Goal: Information Seeking & Learning: Find specific page/section

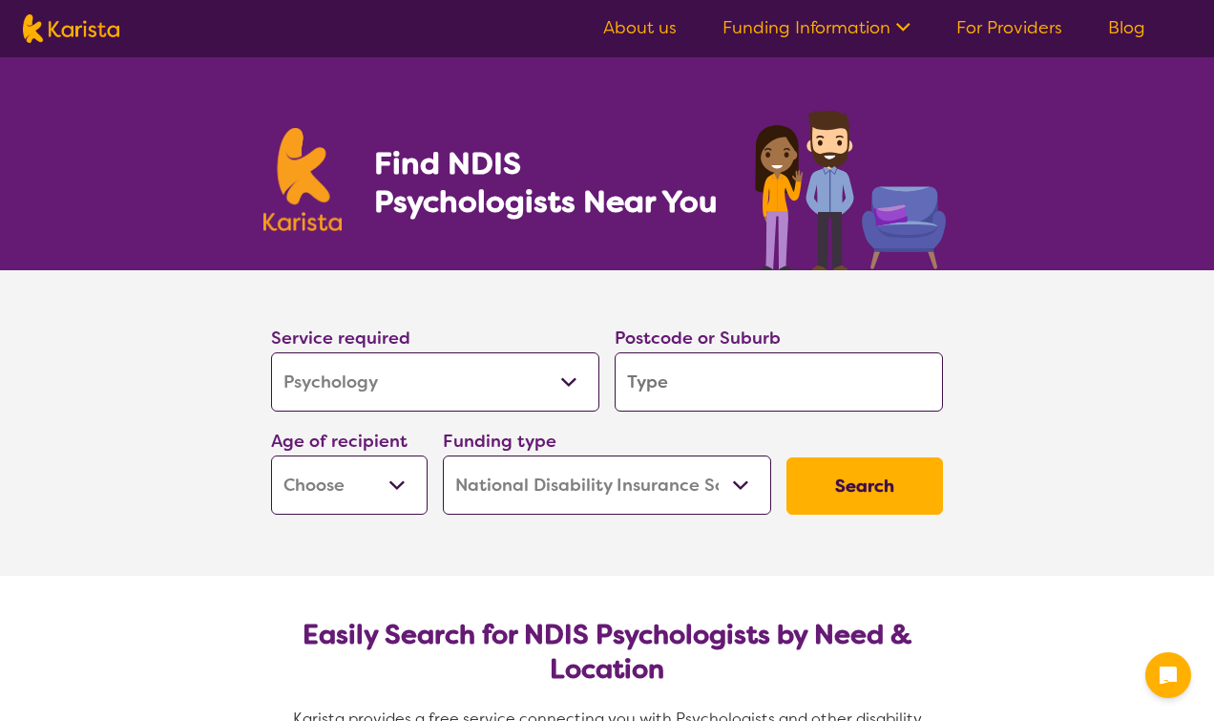
select select "Psychology"
select select "NDIS"
select select "Psychology"
select select "NDIS"
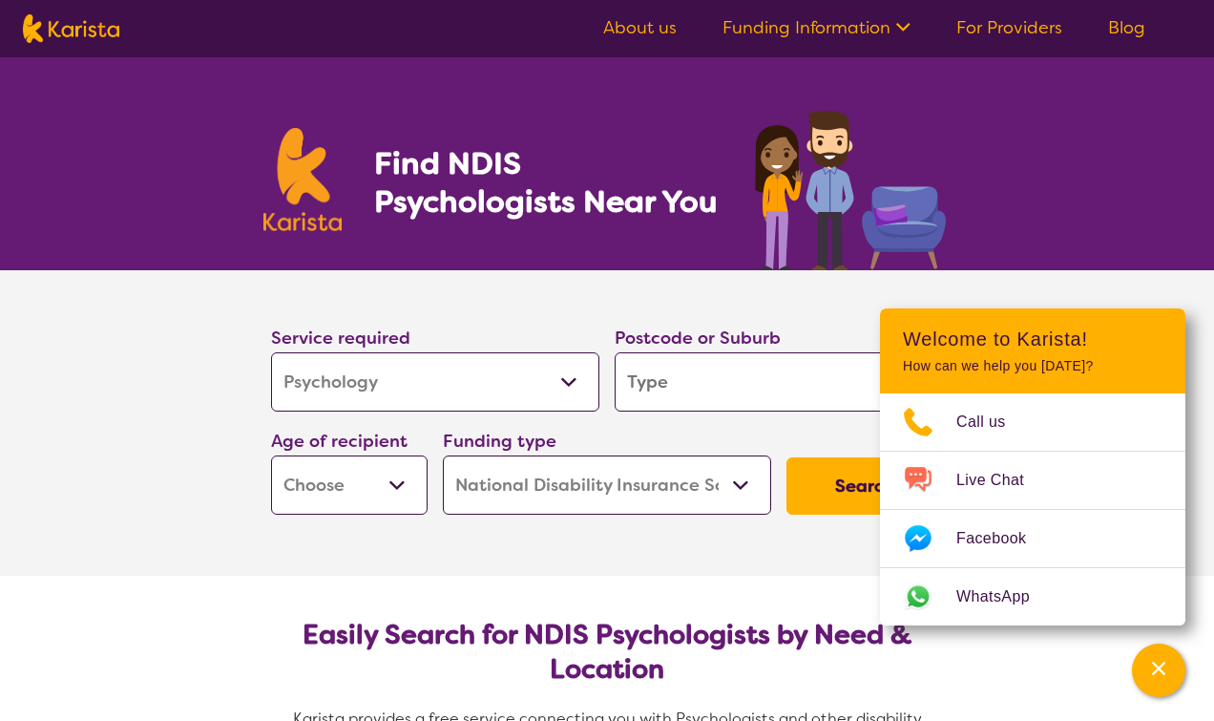
click at [733, 376] on input "search" at bounding box center [779, 381] width 328 height 59
type input "3"
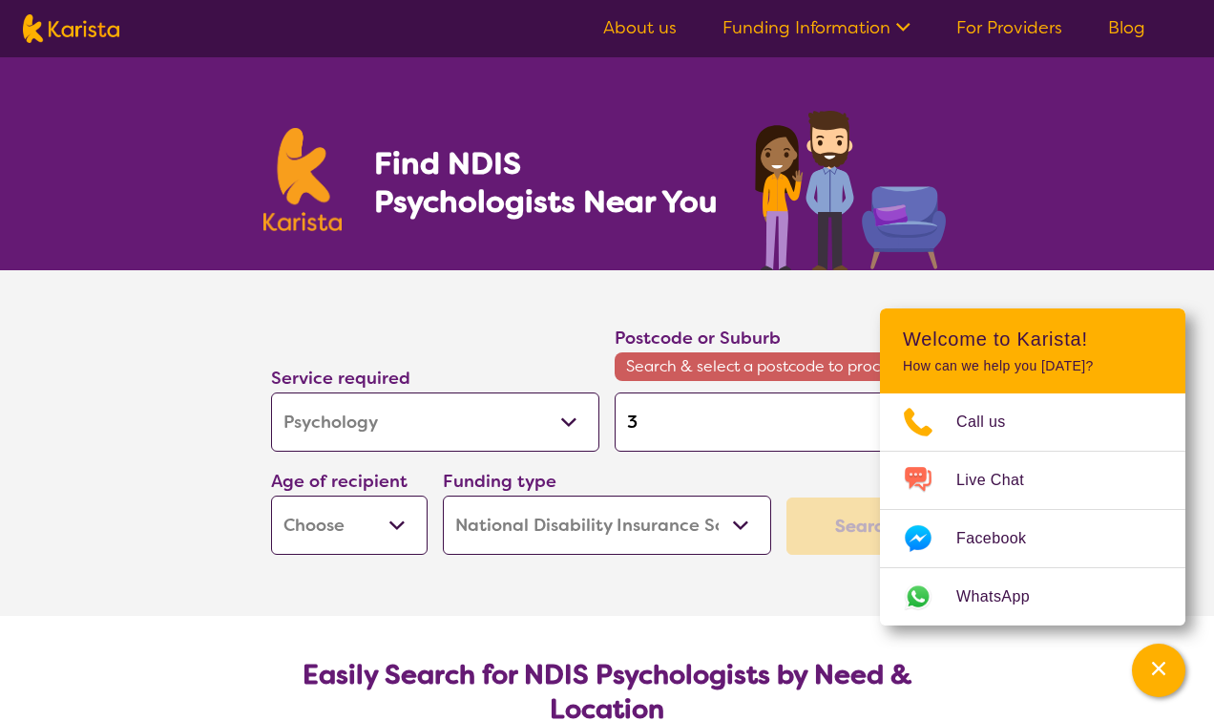
type input "32"
type input "321"
type input "3217"
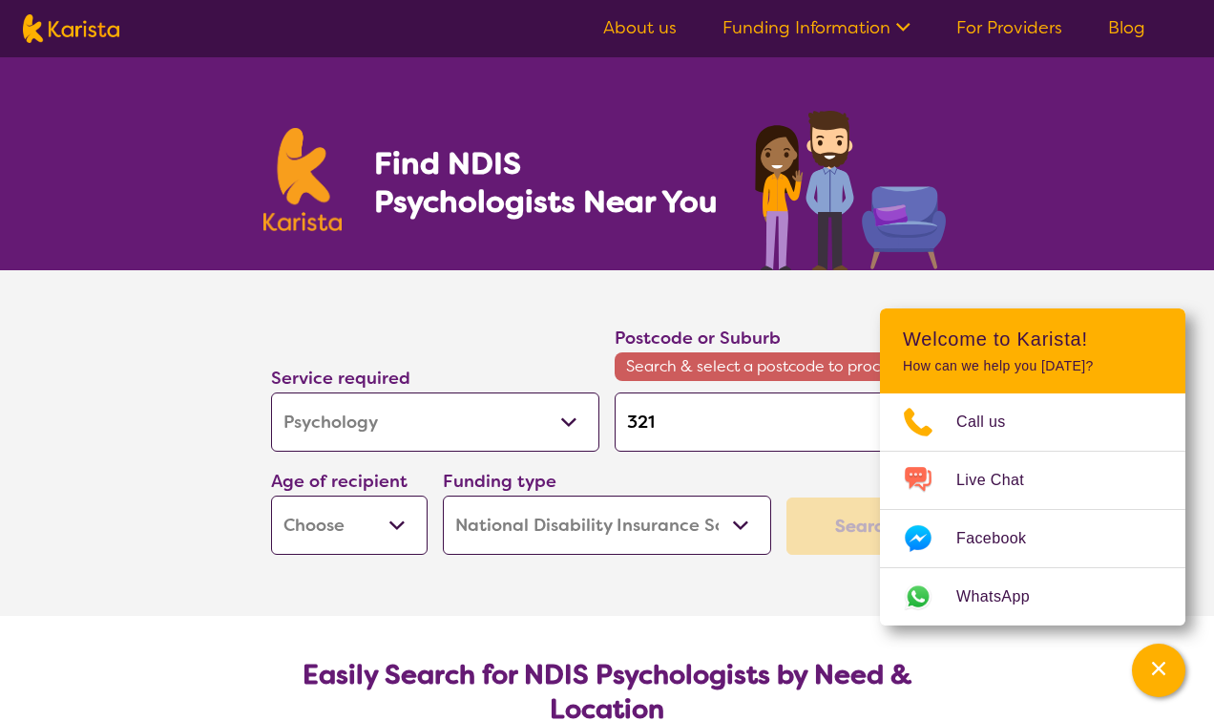
type input "3217"
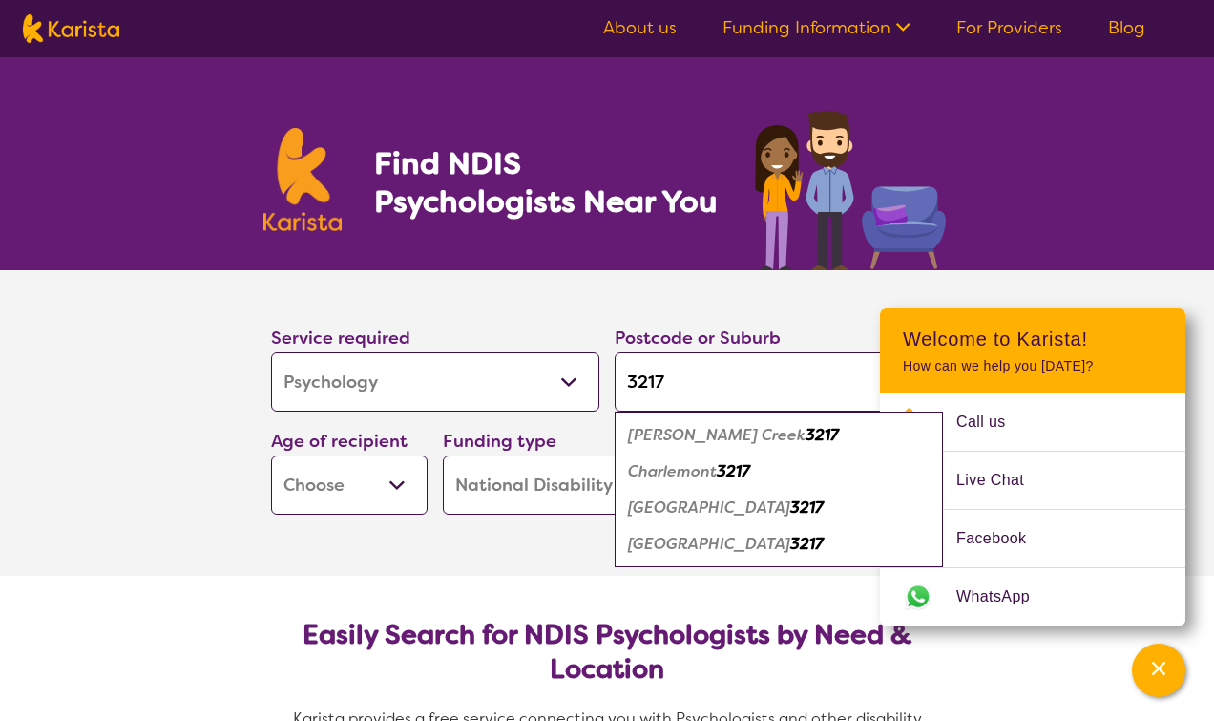
type input "3217"
click at [717, 557] on div "[GEOGRAPHIC_DATA] 3217" at bounding box center [778, 544] width 309 height 36
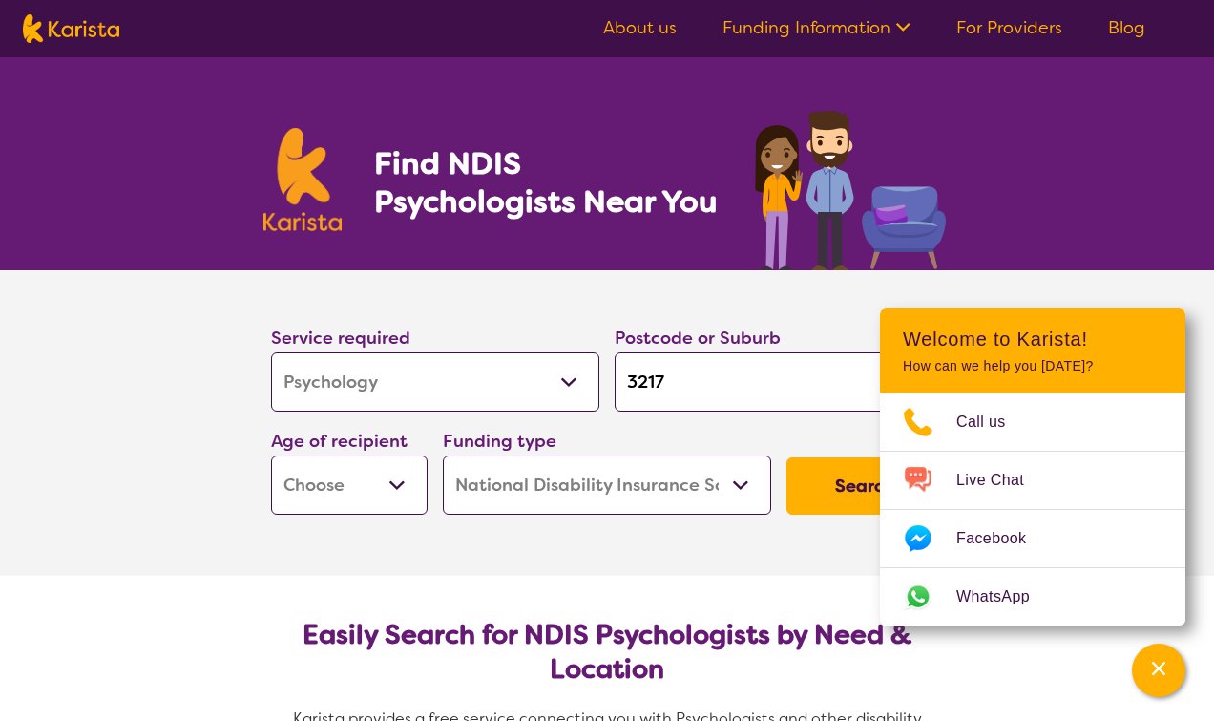
click at [354, 487] on select "Early Childhood - 0 to 9 Child - 10 to 11 Adolescent - 12 to 17 Adult - 18 to 6…" at bounding box center [349, 484] width 157 height 59
select select "EC"
click at [751, 490] on select "Home Care Package (HCP) National Disability Insurance Scheme (NDIS) I don't know" at bounding box center [607, 484] width 328 height 59
click at [848, 495] on button "Search" at bounding box center [865, 485] width 157 height 57
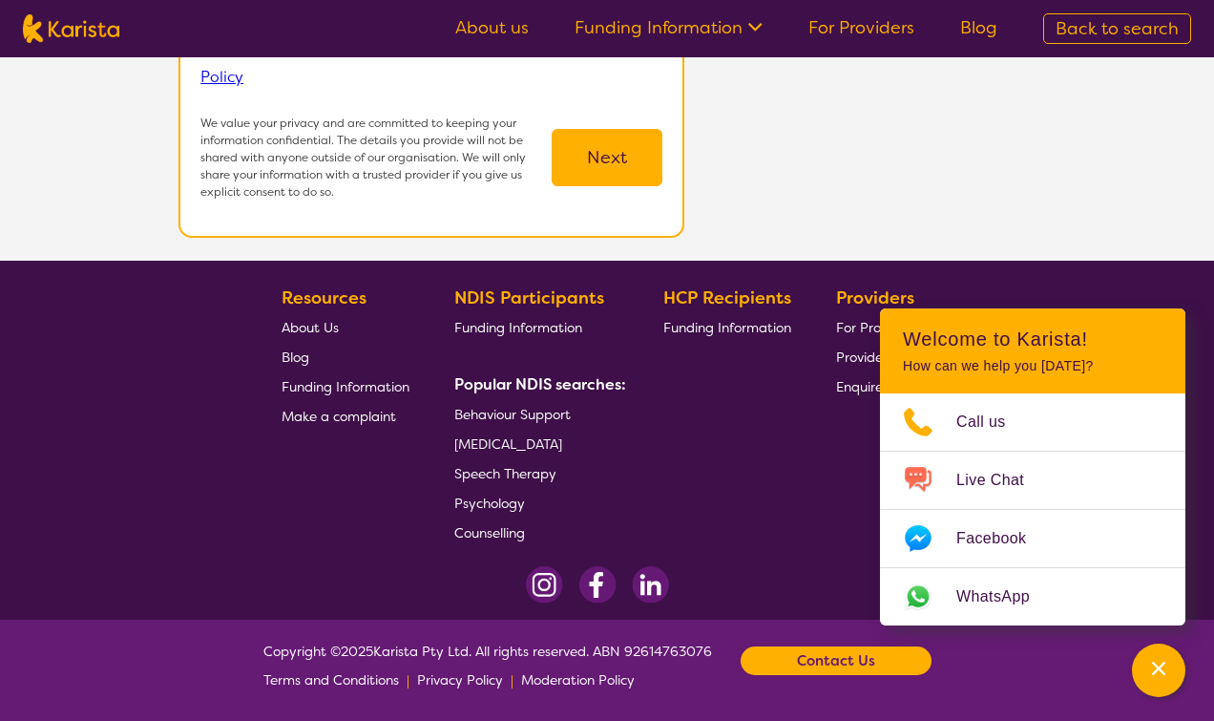
scroll to position [273, 0]
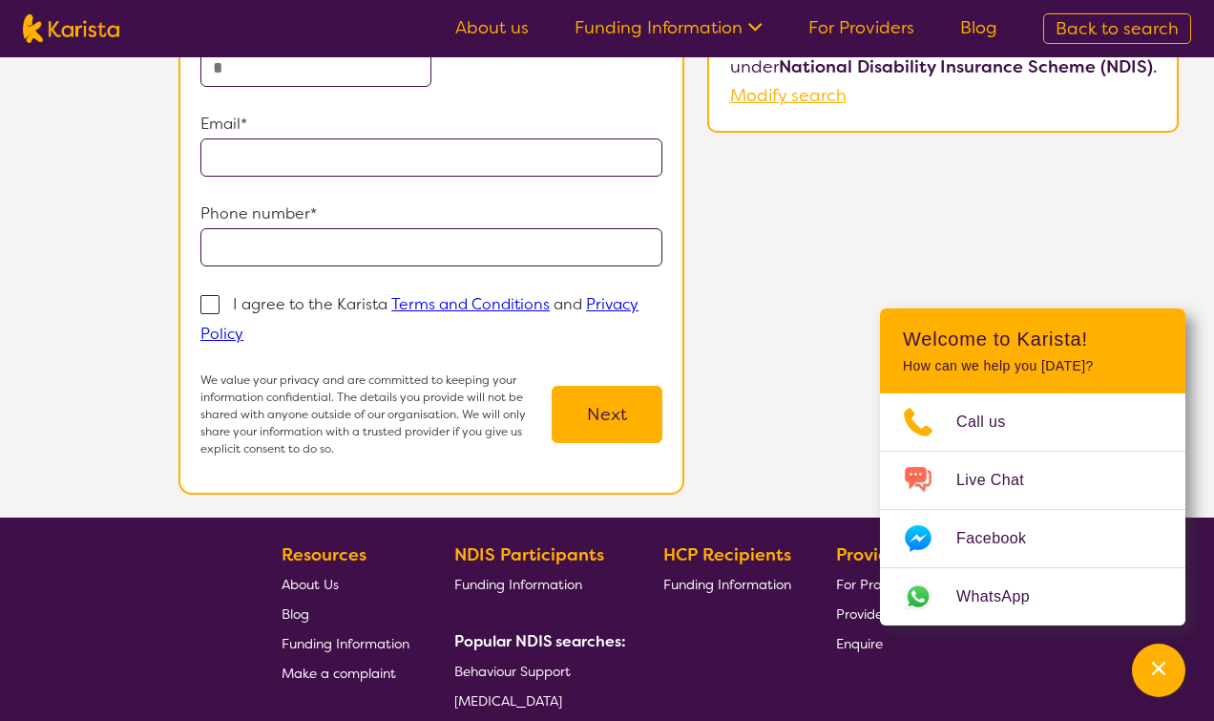
select select "Psychology"
select select "EC"
select select "NDIS"
select select "Psychology"
select select "EC"
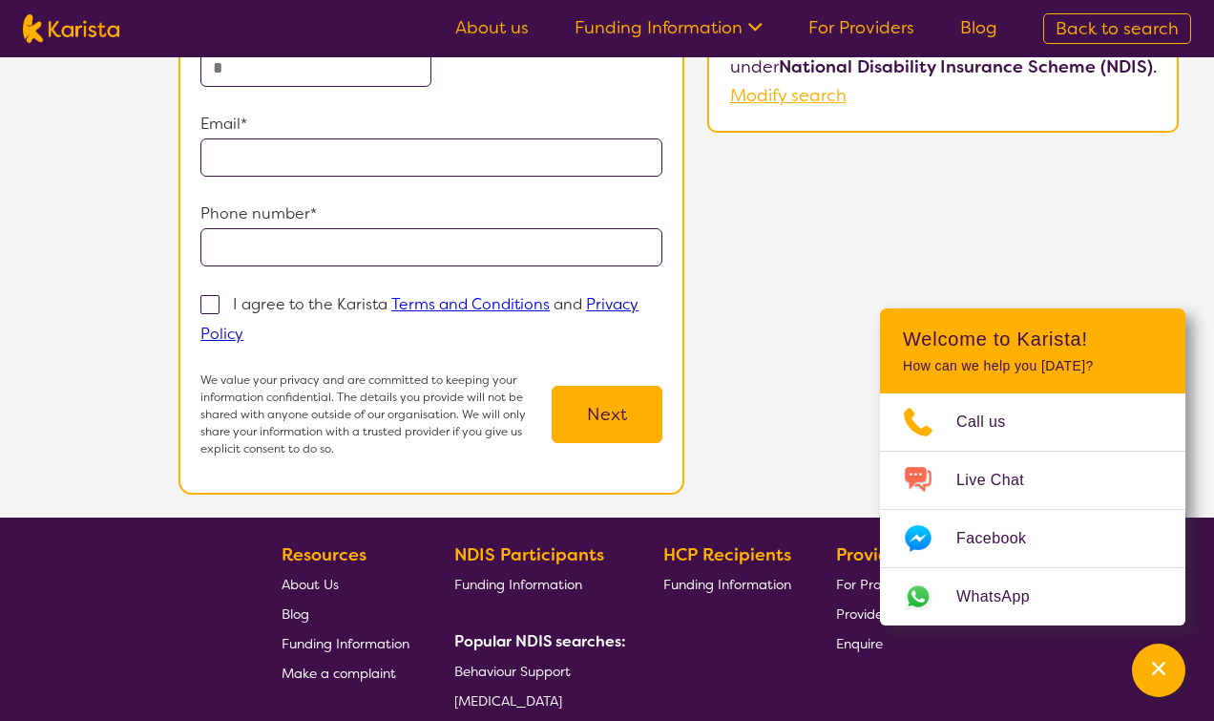
select select "NDIS"
